Goal: Task Accomplishment & Management: Manage account settings

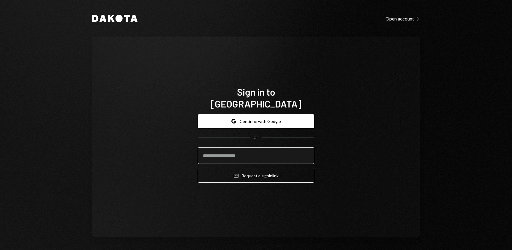
click at [224, 150] on input "email" at bounding box center [256, 155] width 116 height 17
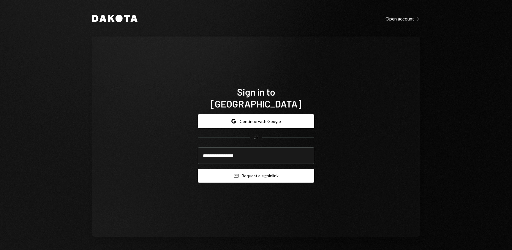
type input "**********"
click at [249, 169] on button "Email Request a sign in link" at bounding box center [256, 176] width 116 height 14
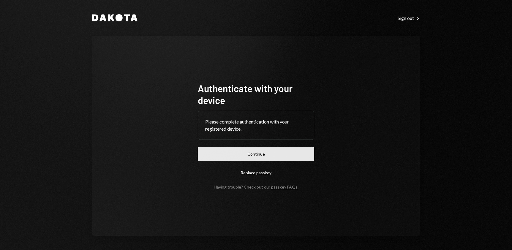
click at [247, 150] on button "Continue" at bounding box center [256, 154] width 116 height 14
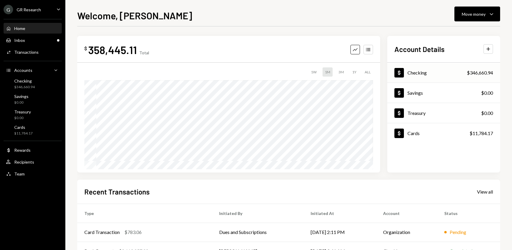
click at [416, 72] on div "Checking" at bounding box center [416, 73] width 19 height 6
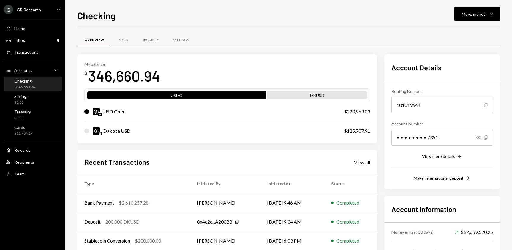
scroll to position [50, 0]
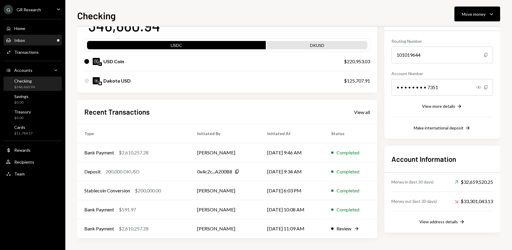
click at [31, 39] on div "Inbox Inbox" at bounding box center [32, 40] width 53 height 5
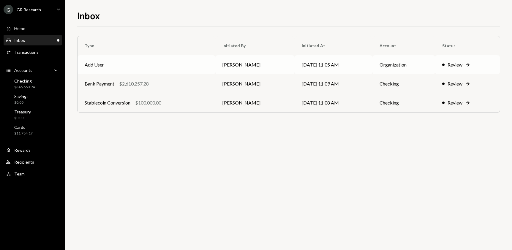
click at [462, 63] on div "Review" at bounding box center [454, 64] width 15 height 7
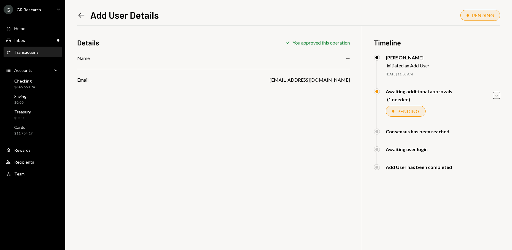
click at [82, 14] on icon "Left Arrow" at bounding box center [81, 15] width 8 height 8
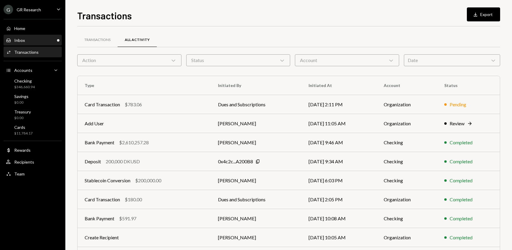
click at [28, 39] on div "Inbox Inbox" at bounding box center [32, 40] width 53 height 5
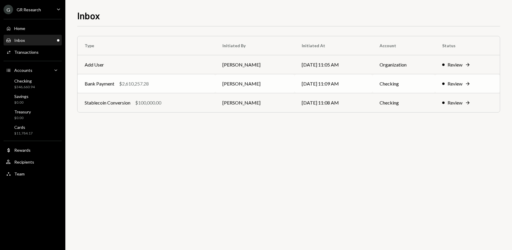
click at [134, 88] on td "Bank Payment $2,610,257.28" at bounding box center [146, 83] width 138 height 19
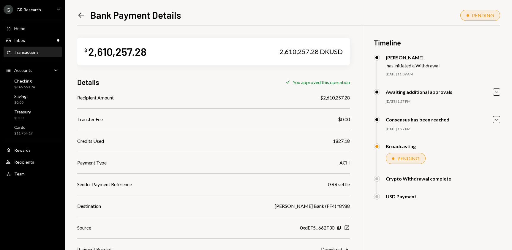
click at [79, 14] on icon "Left Arrow" at bounding box center [81, 15] width 8 height 8
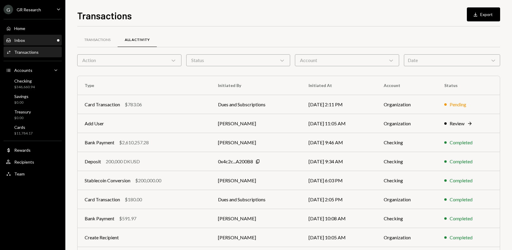
click at [23, 38] on div "Inbox" at bounding box center [19, 40] width 11 height 5
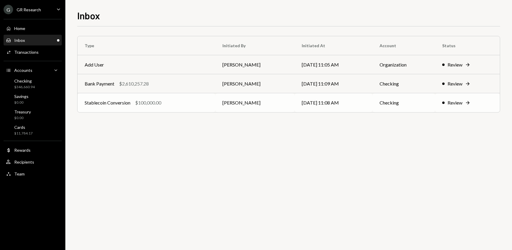
click at [135, 100] on div "Stablecoin Conversion $100,000.00" at bounding box center [146, 102] width 123 height 7
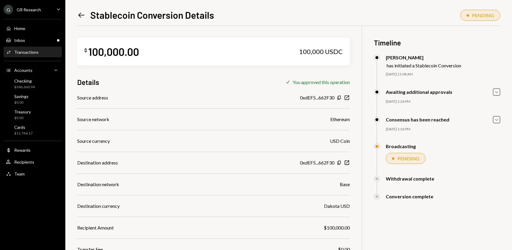
click at [81, 12] on icon "Left Arrow" at bounding box center [81, 15] width 8 height 8
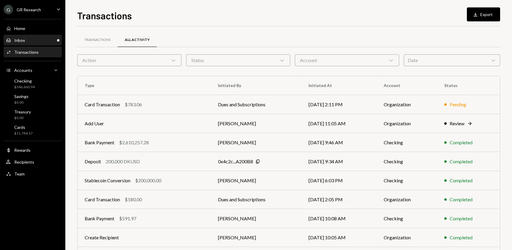
click at [26, 39] on div "Inbox Inbox" at bounding box center [32, 40] width 53 height 5
